Goal: Information Seeking & Learning: Learn about a topic

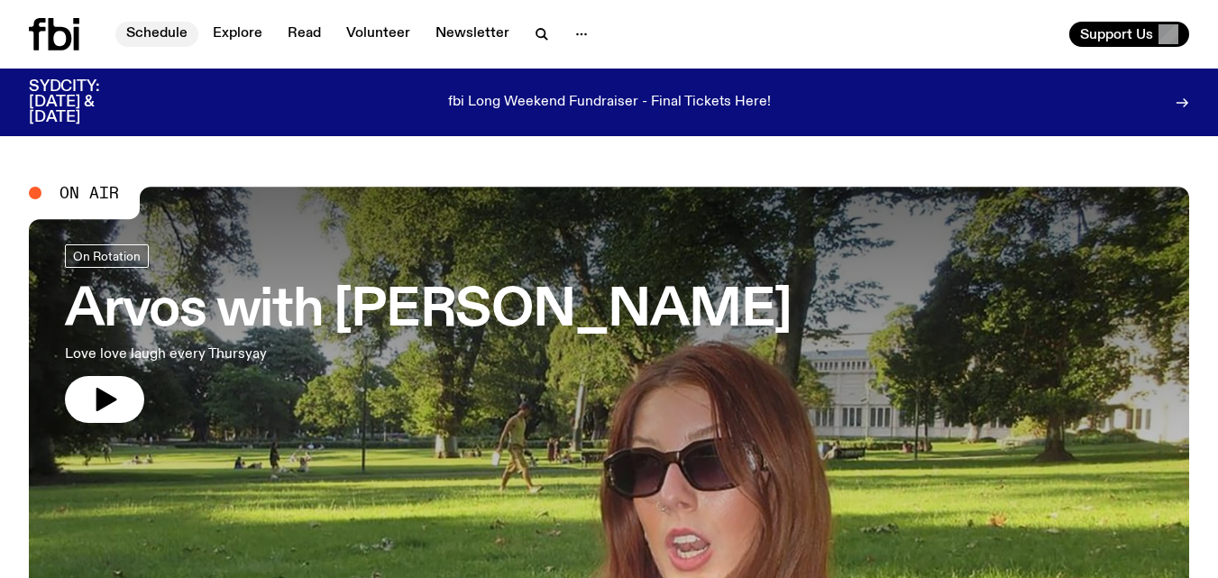
click at [167, 28] on link "Schedule" at bounding box center [156, 34] width 83 height 25
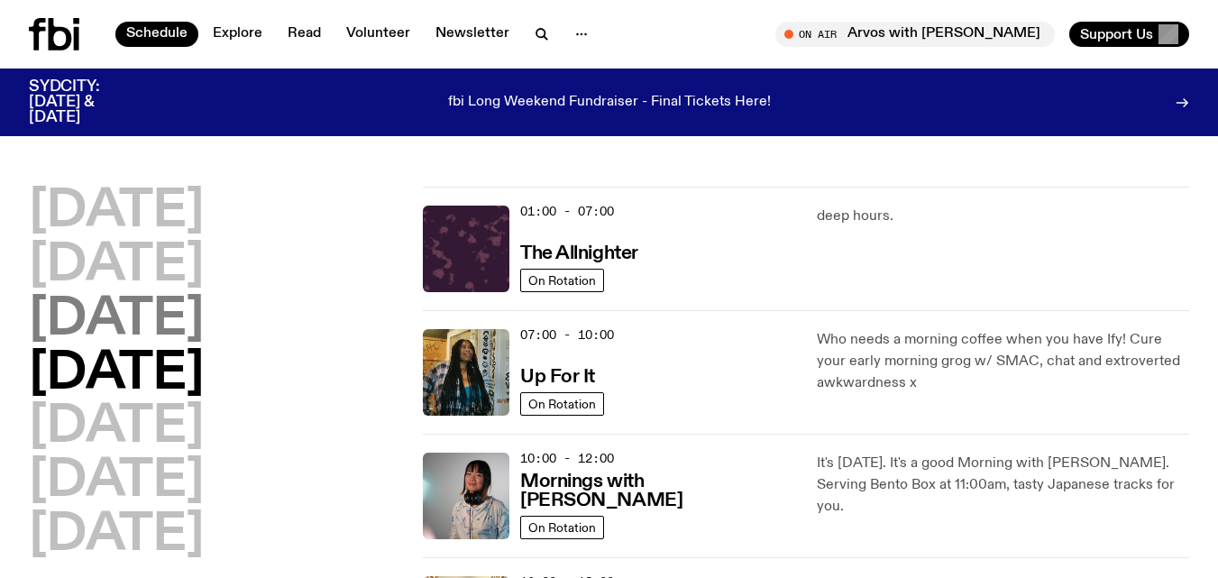
click at [153, 321] on h2 "[DATE]" at bounding box center [116, 320] width 175 height 50
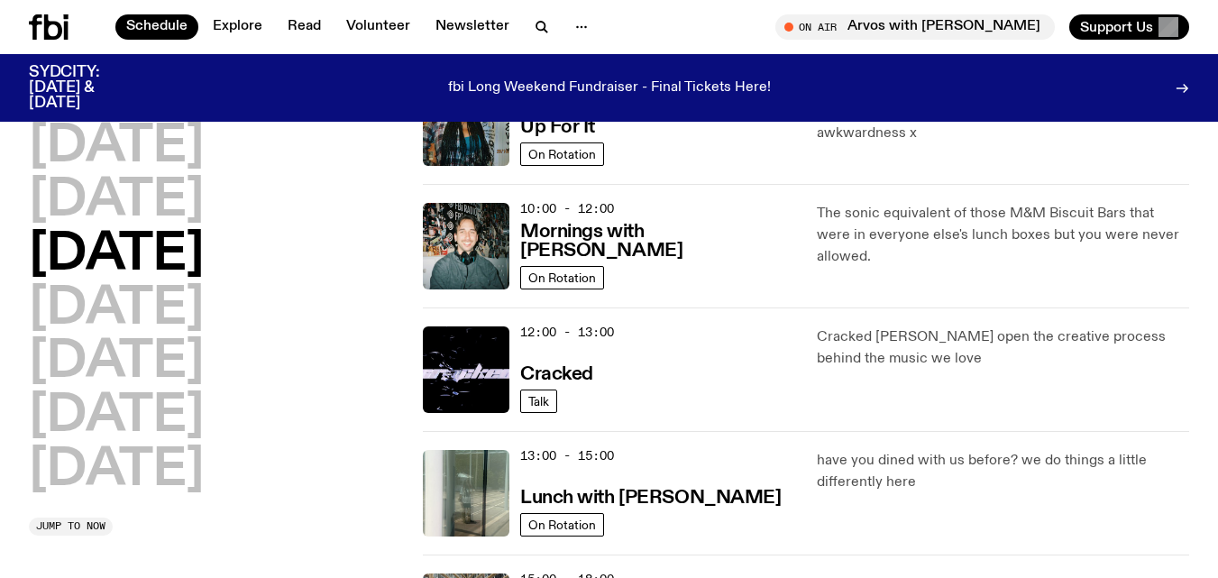
scroll to position [288, 0]
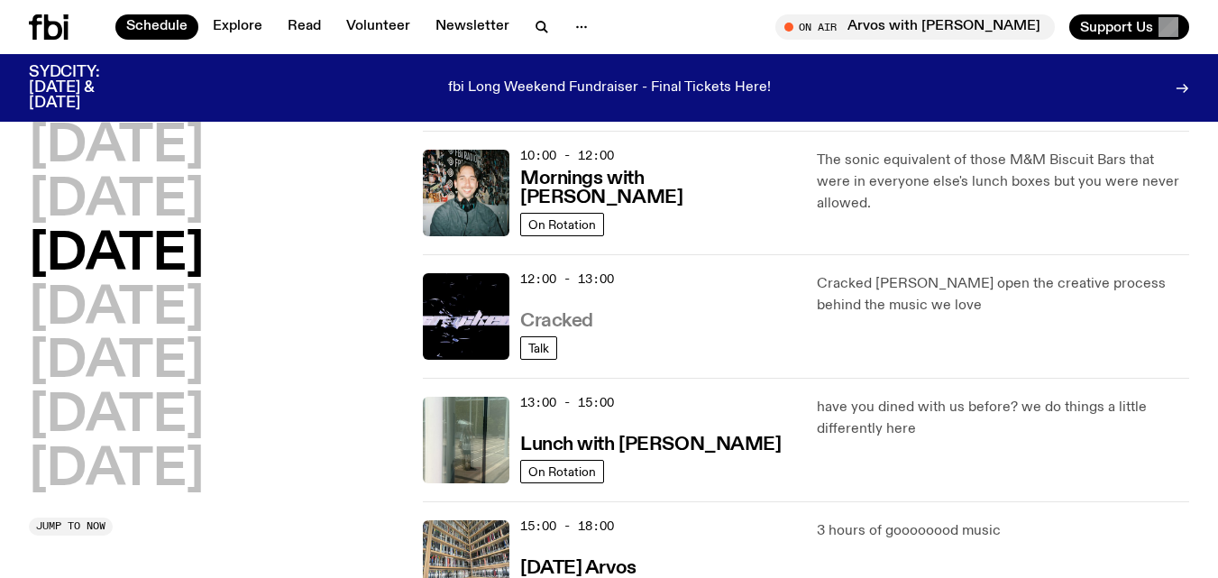
click at [555, 321] on h3 "Cracked" at bounding box center [556, 321] width 73 height 19
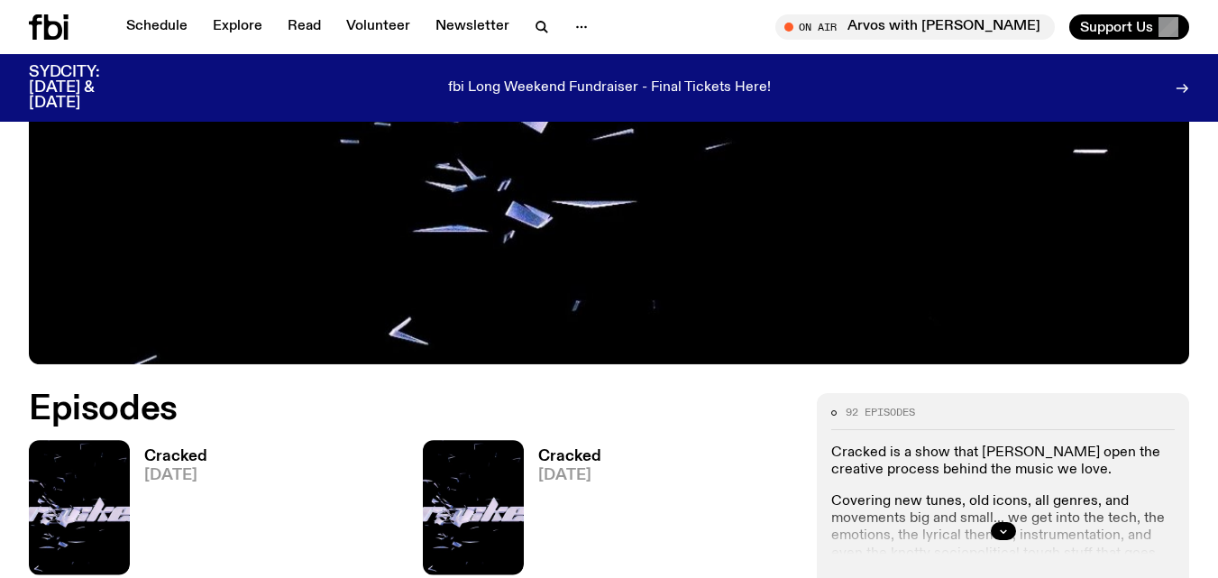
scroll to position [570, 0]
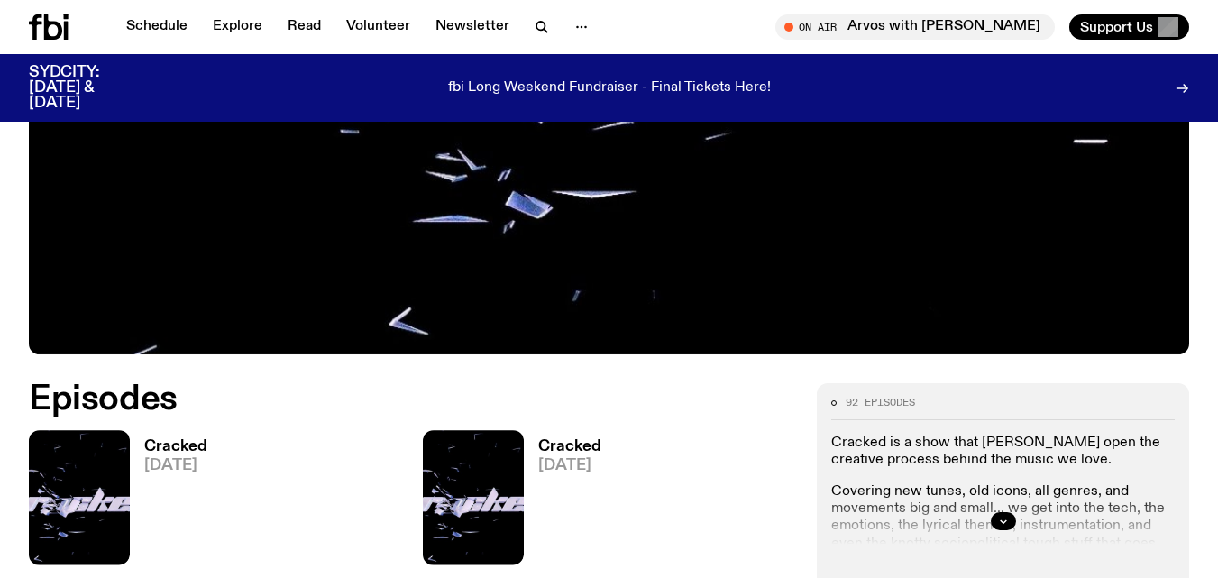
click at [199, 443] on h3 "Cracked" at bounding box center [175, 446] width 63 height 15
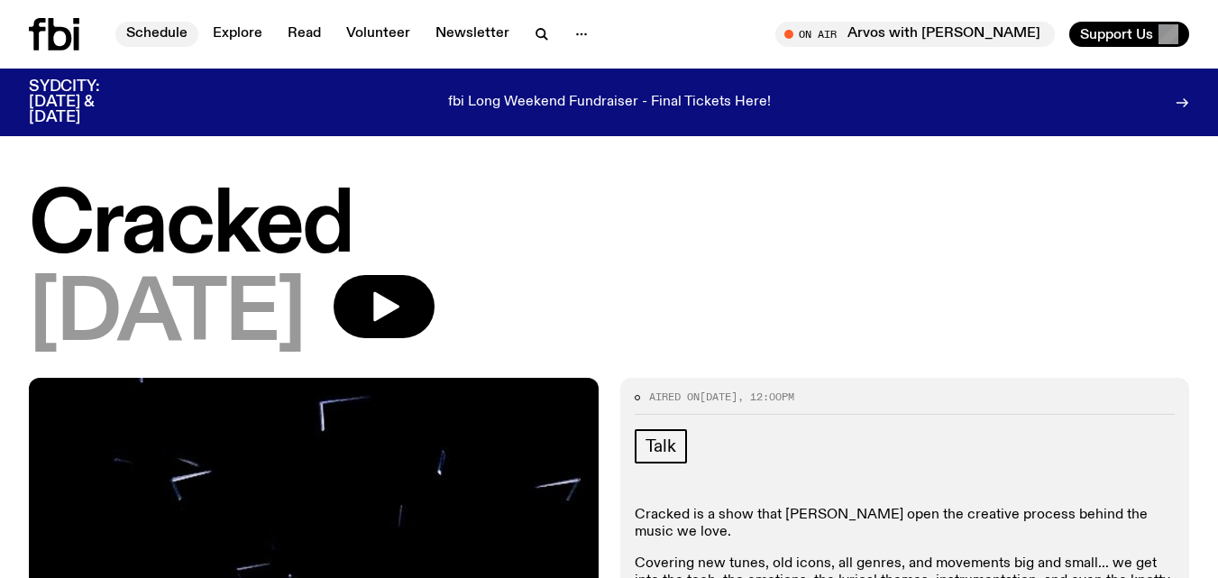
click at [187, 36] on link "Schedule" at bounding box center [156, 34] width 83 height 25
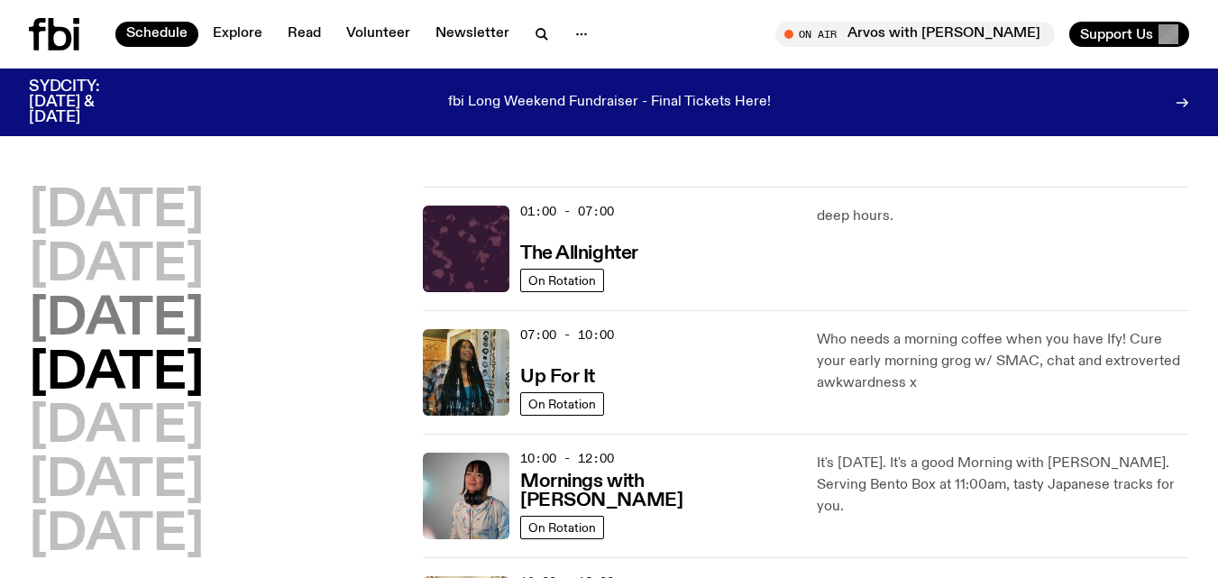
click at [149, 313] on h2 "[DATE]" at bounding box center [116, 320] width 175 height 50
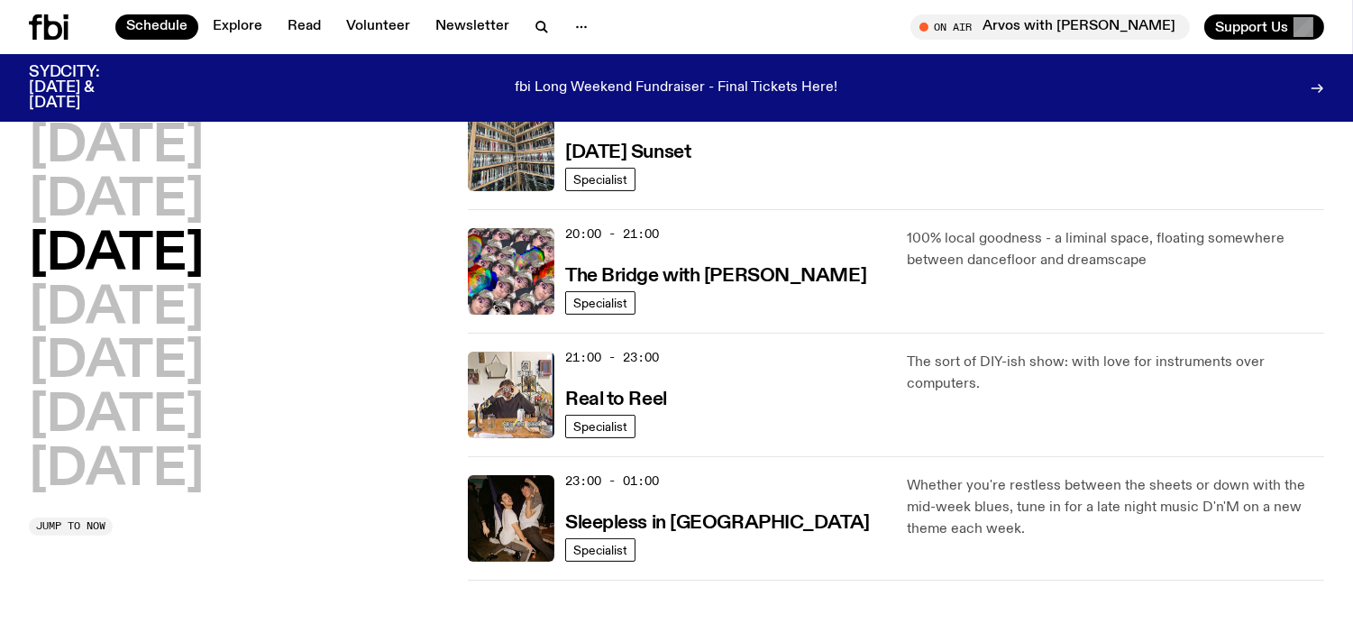
scroll to position [862, 0]
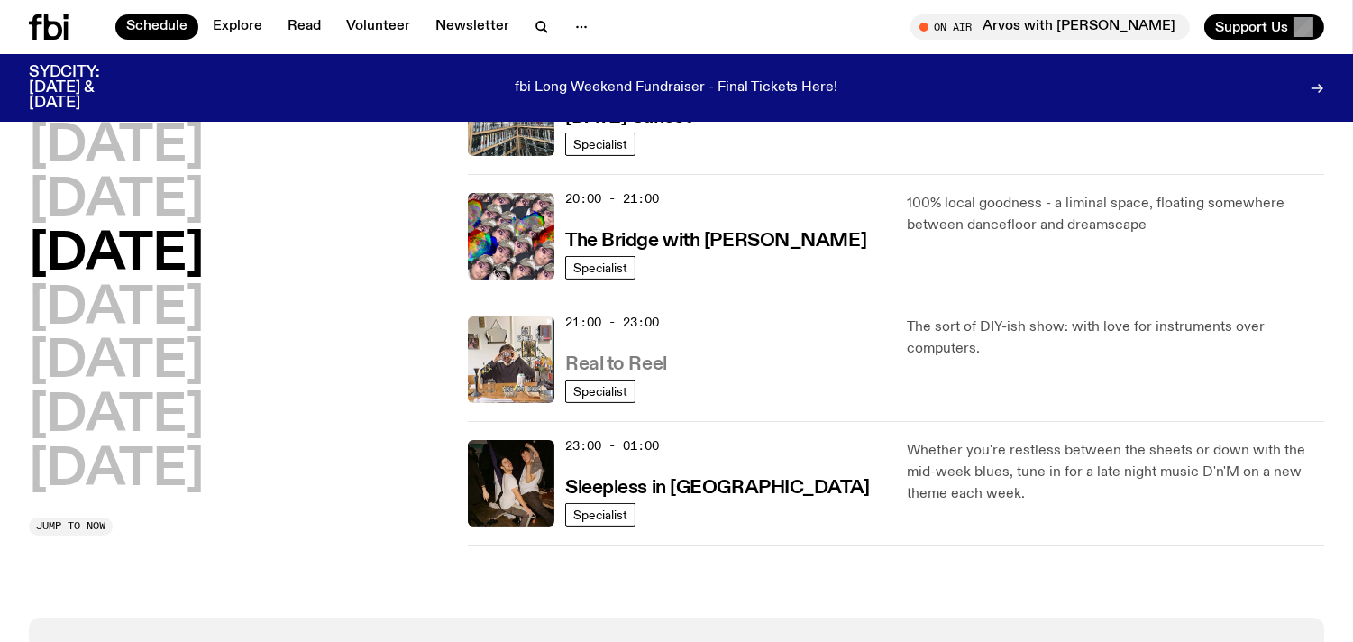
click at [649, 360] on h3 "Real to Reel" at bounding box center [616, 364] width 102 height 19
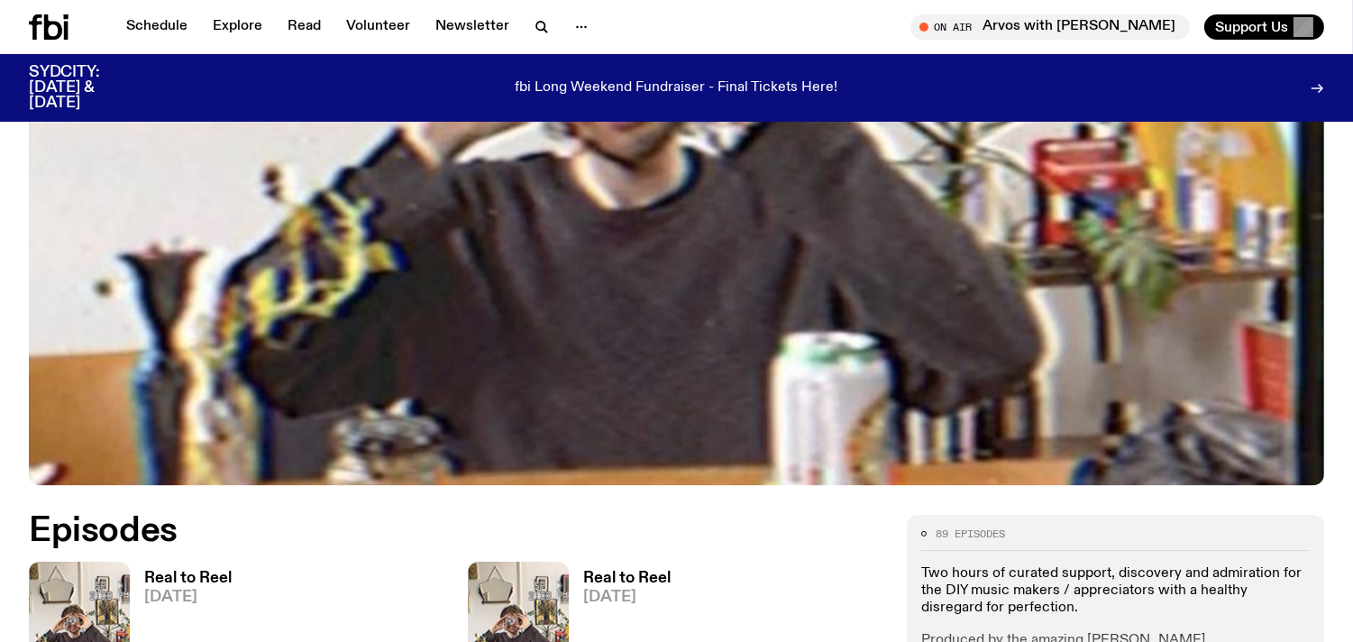
scroll to position [606, 0]
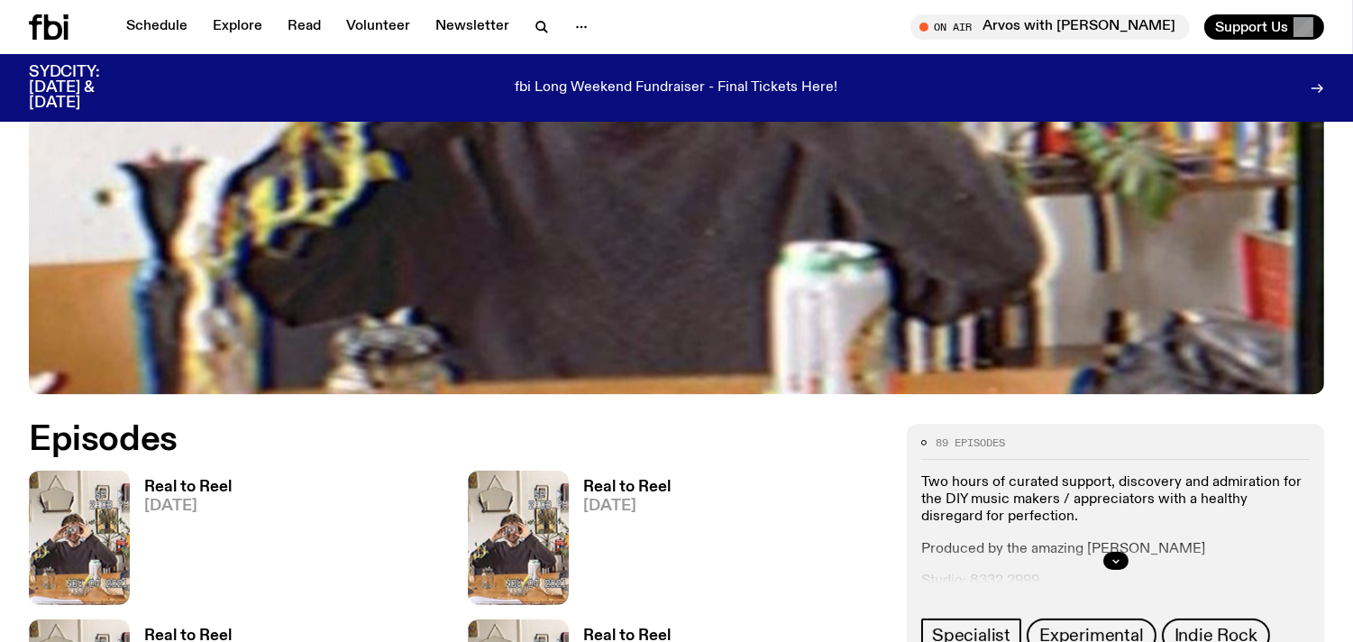
click at [213, 481] on h3 "Real to Reel" at bounding box center [187, 486] width 87 height 15
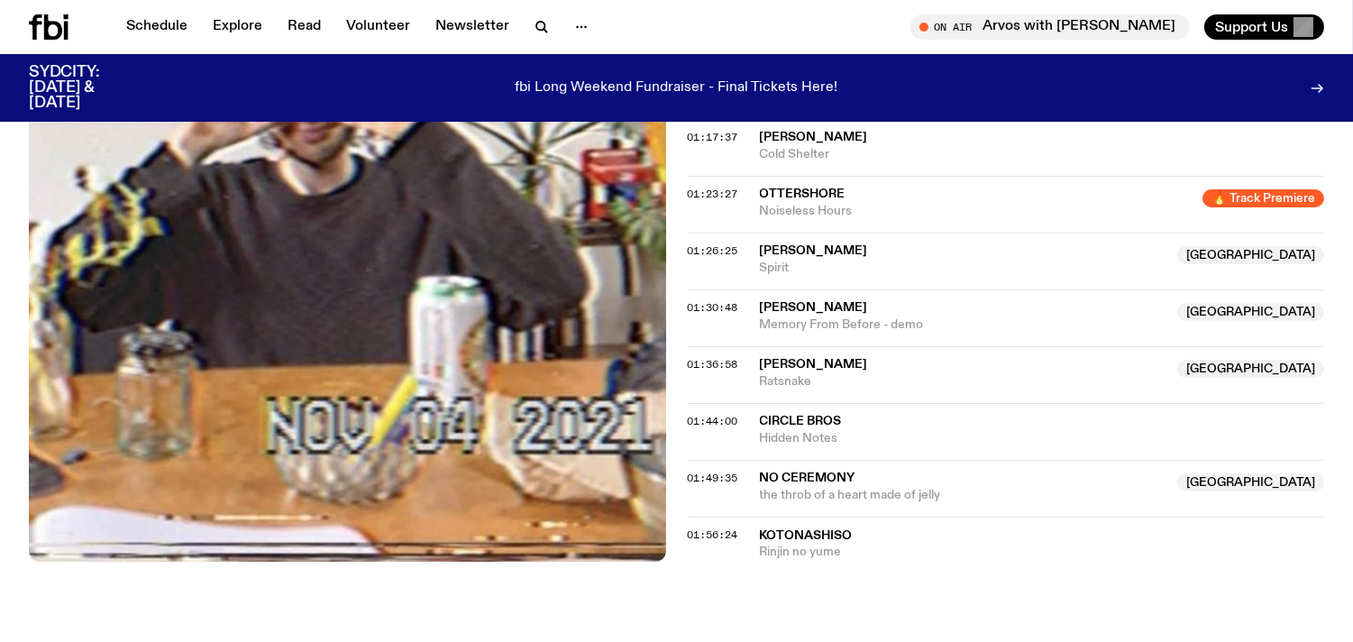
scroll to position [1521, 0]
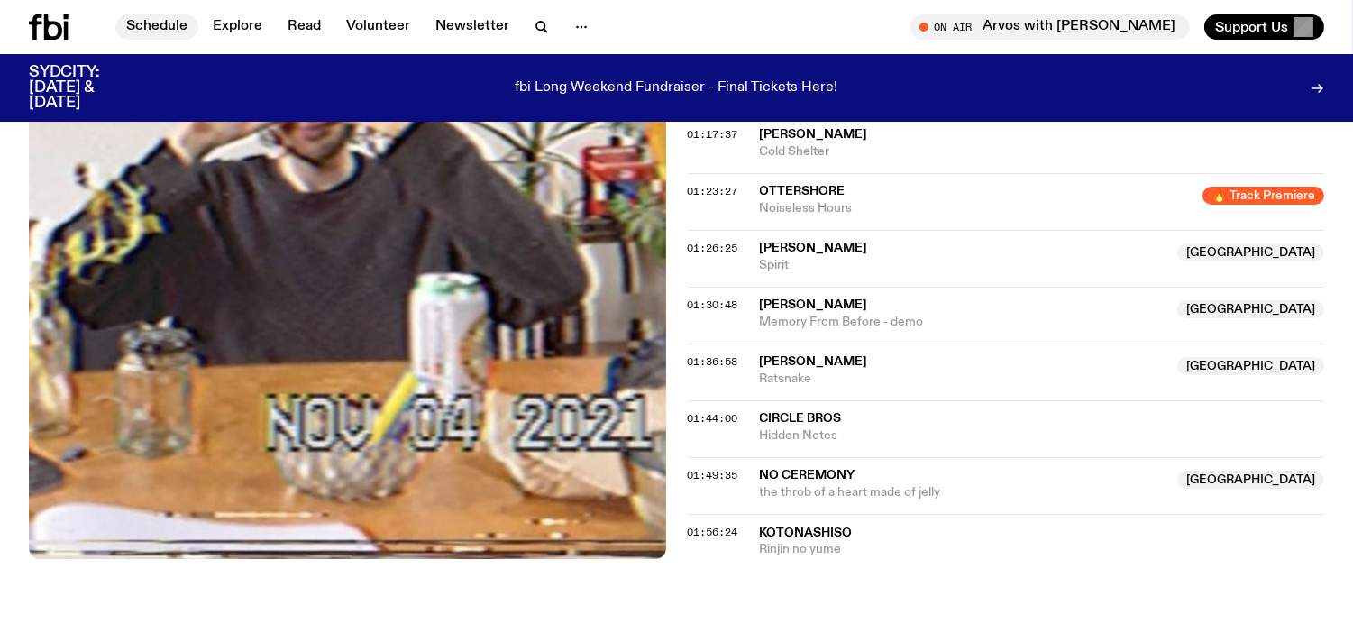
click at [169, 32] on link "Schedule" at bounding box center [156, 26] width 83 height 25
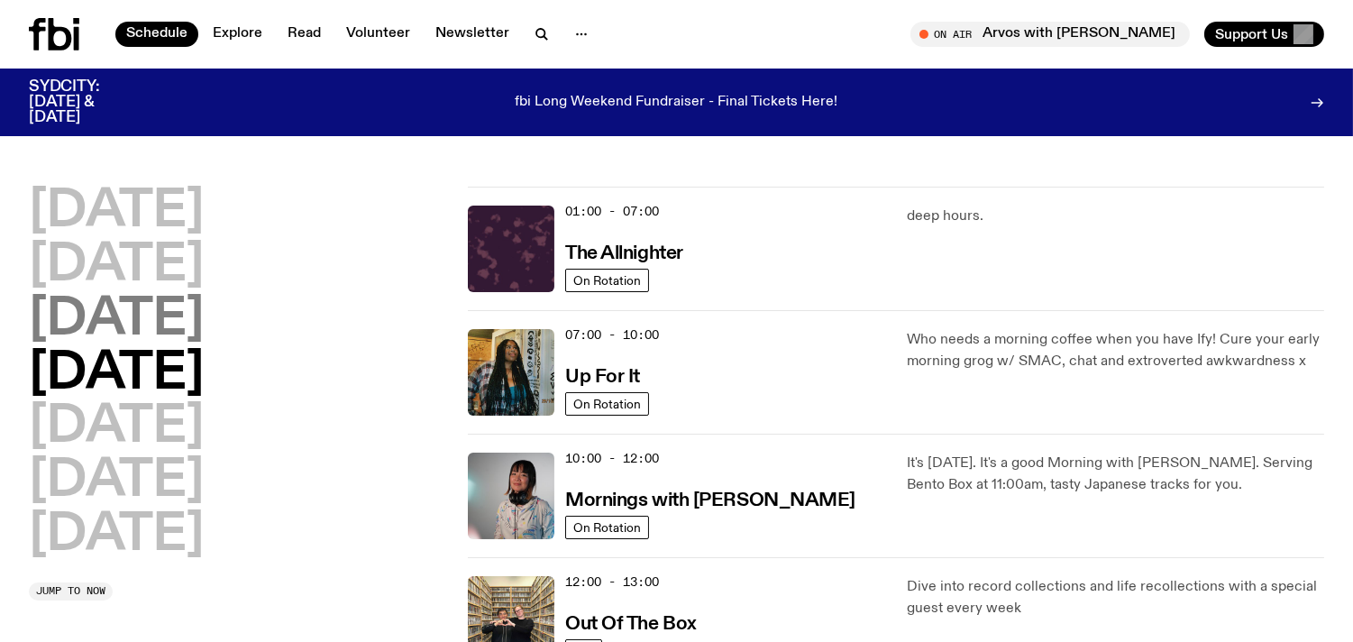
click at [126, 309] on h2 "[DATE]" at bounding box center [116, 320] width 175 height 50
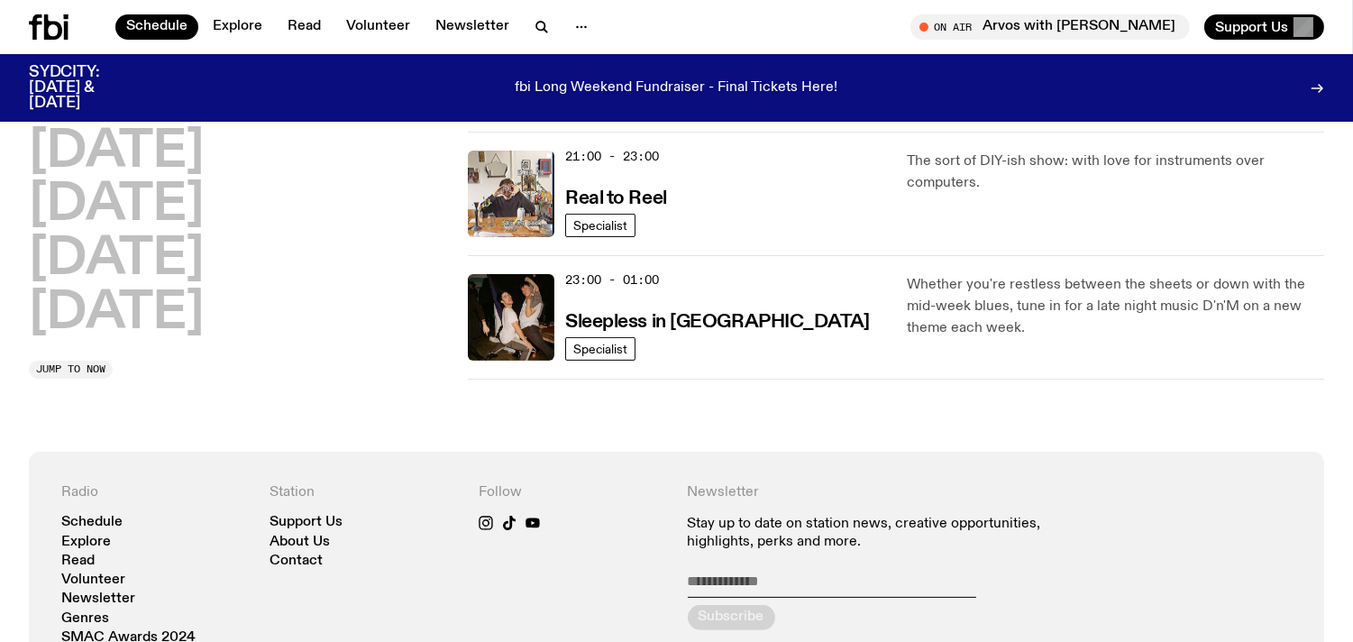
scroll to position [1042, 0]
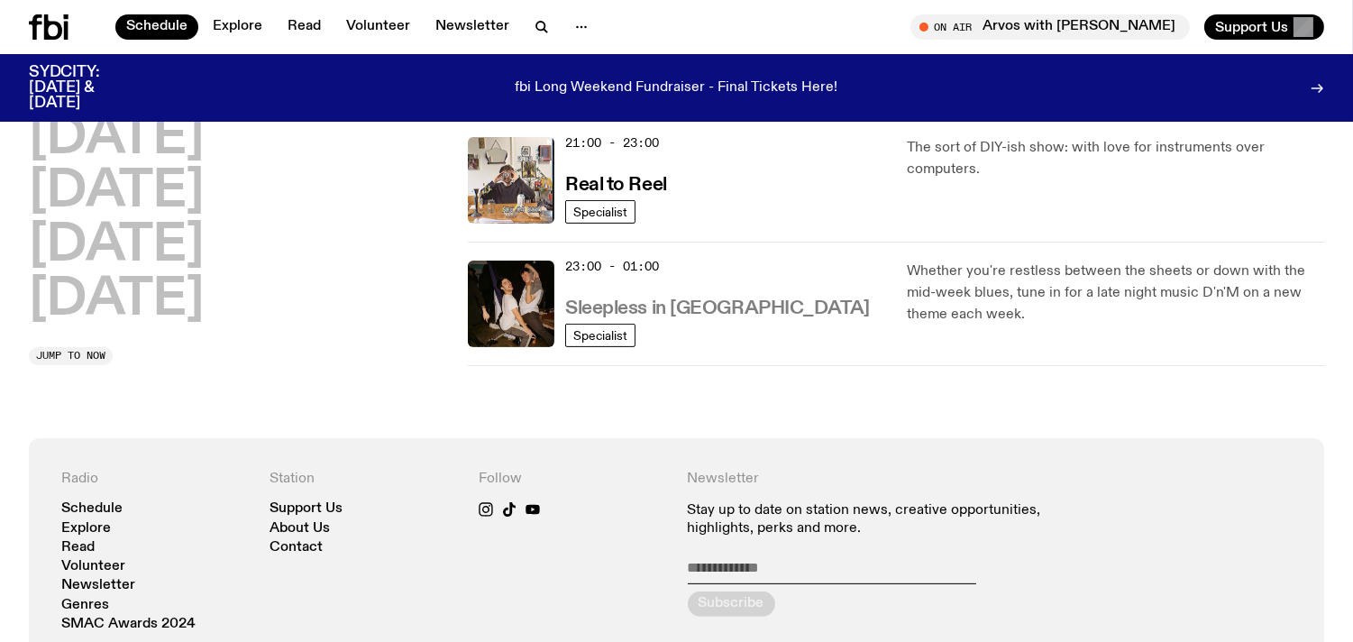
click at [704, 305] on h3 "Sleepless in [GEOGRAPHIC_DATA]" at bounding box center [717, 308] width 305 height 19
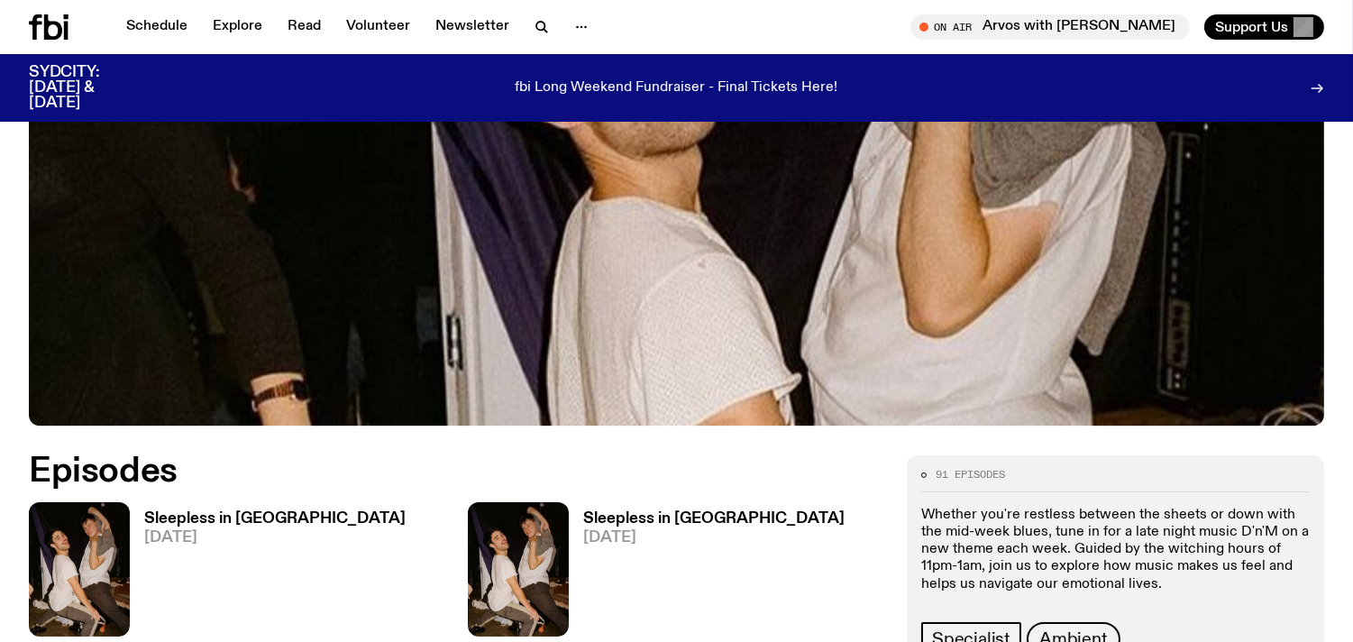
scroll to position [826, 0]
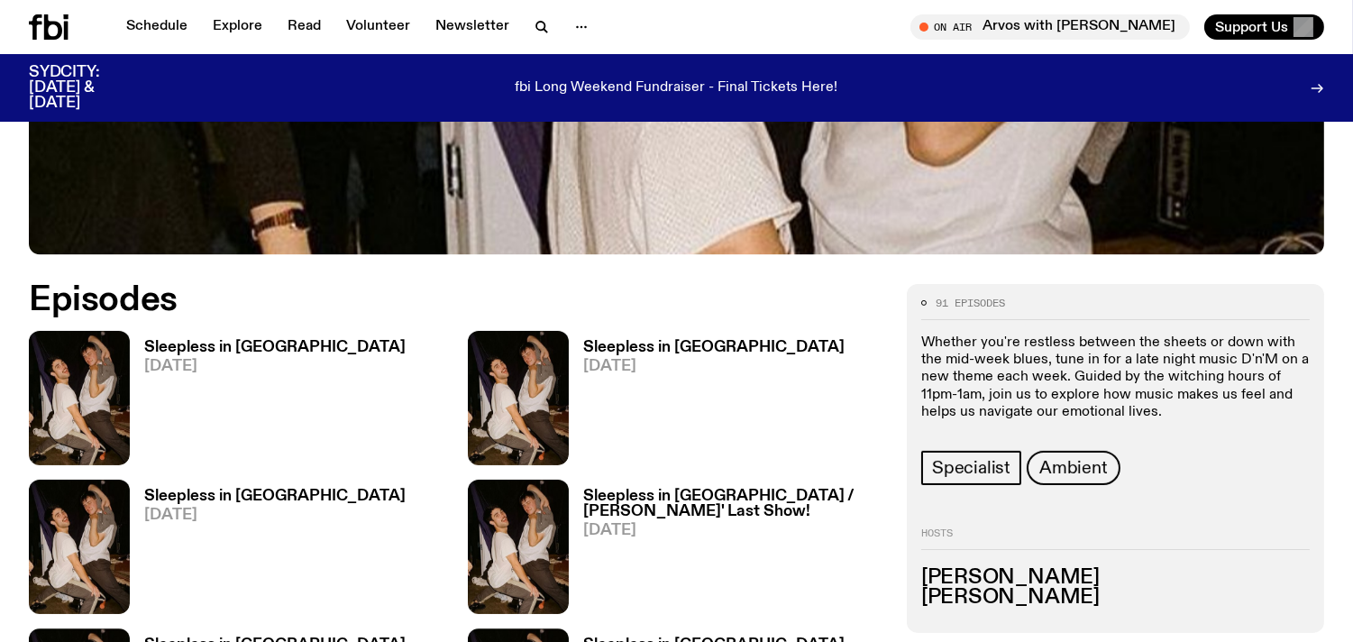
click at [189, 340] on h3 "Sleepless in [GEOGRAPHIC_DATA]" at bounding box center [274, 347] width 261 height 15
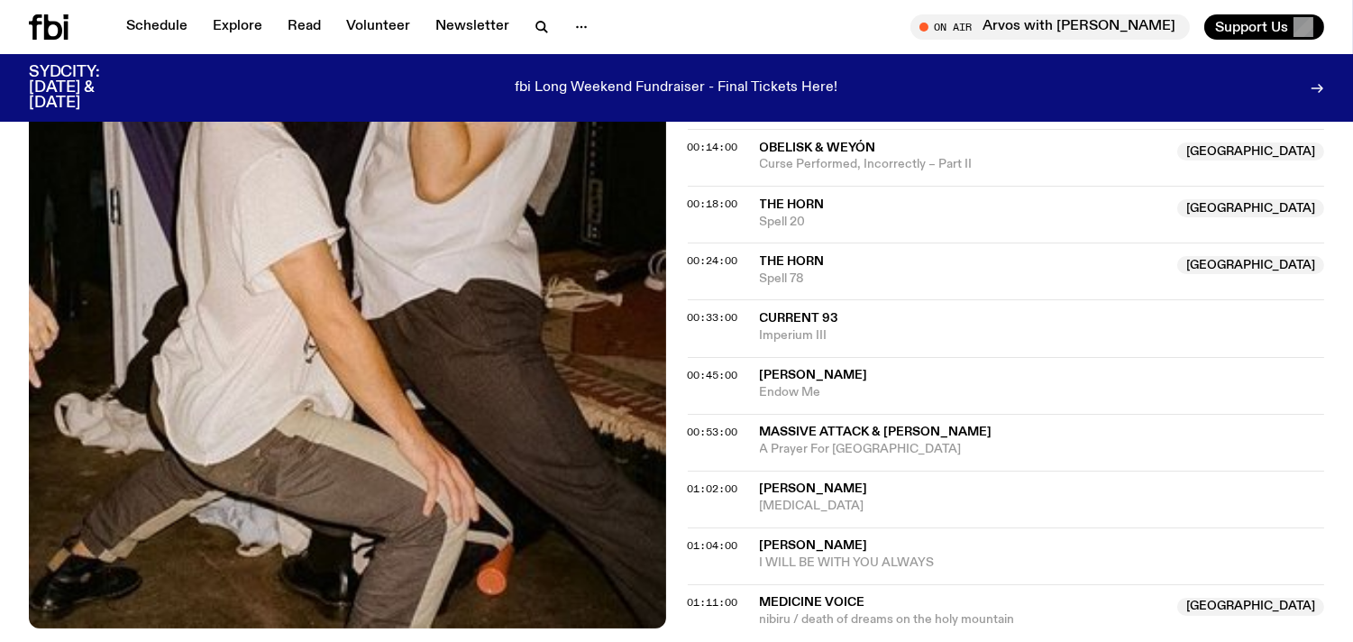
scroll to position [709, 0]
